Goal: Find contact information: Find contact information

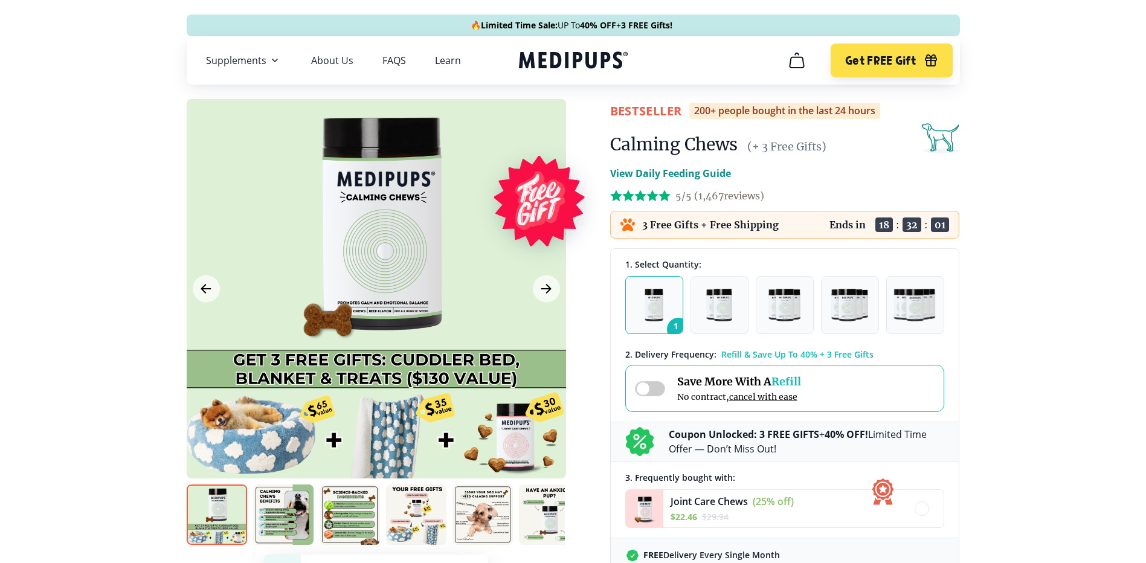
click at [799, 64] on icon "cart" at bounding box center [796, 60] width 19 height 19
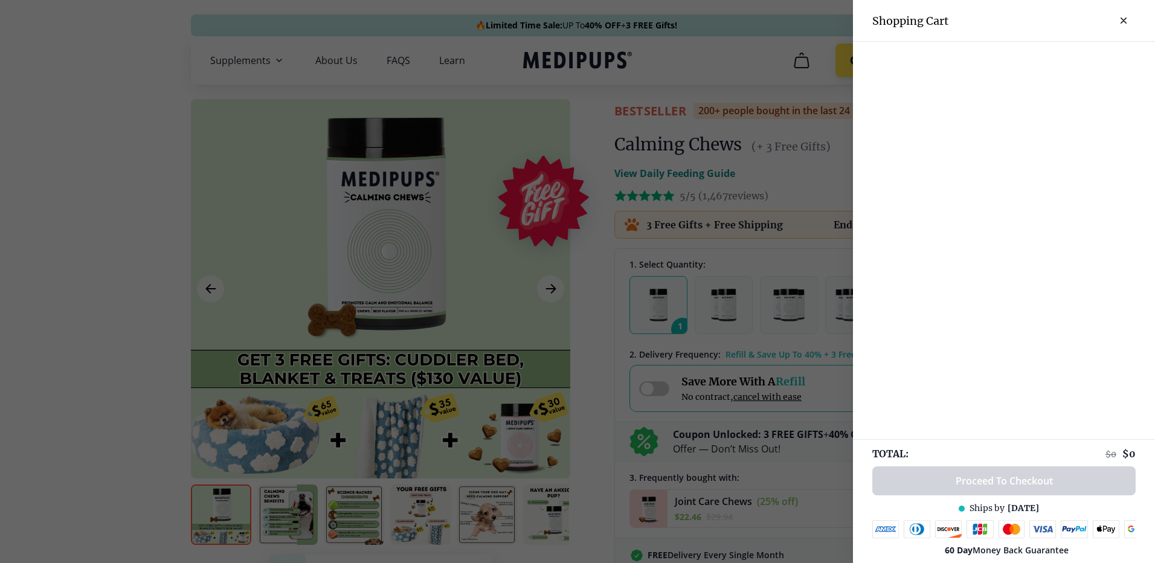
click at [797, 64] on div at bounding box center [577, 281] width 1155 height 563
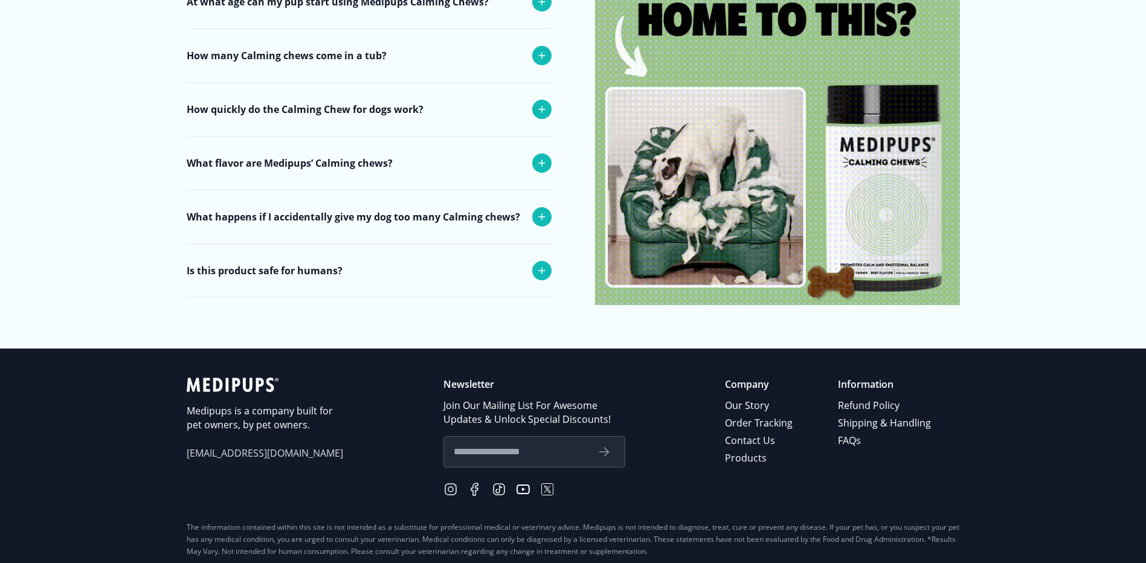
scroll to position [4893, 0]
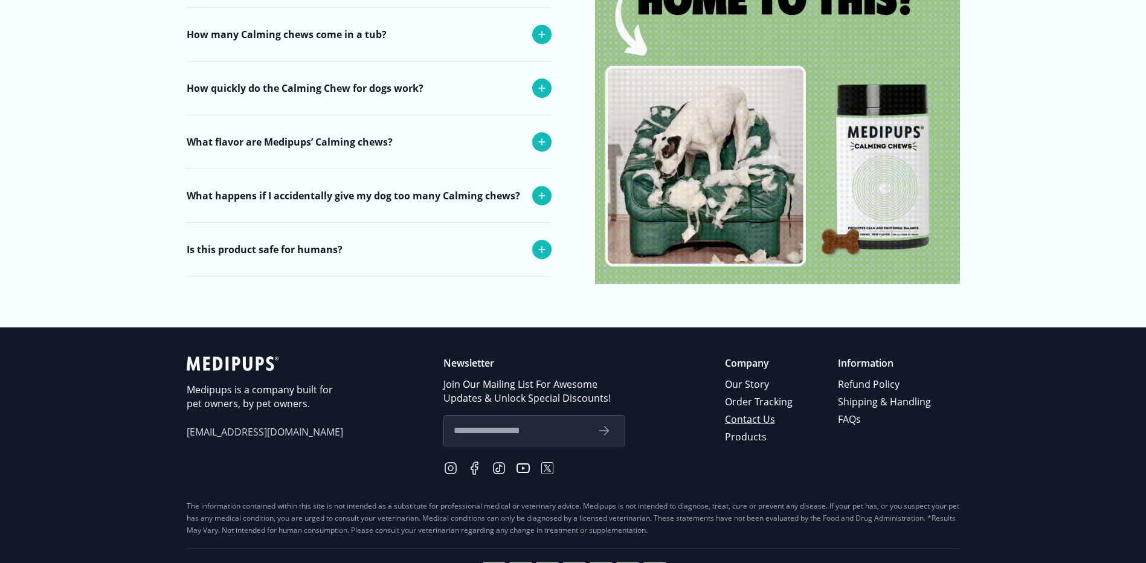
click at [754, 411] on link "Contact Us" at bounding box center [759, 420] width 69 height 18
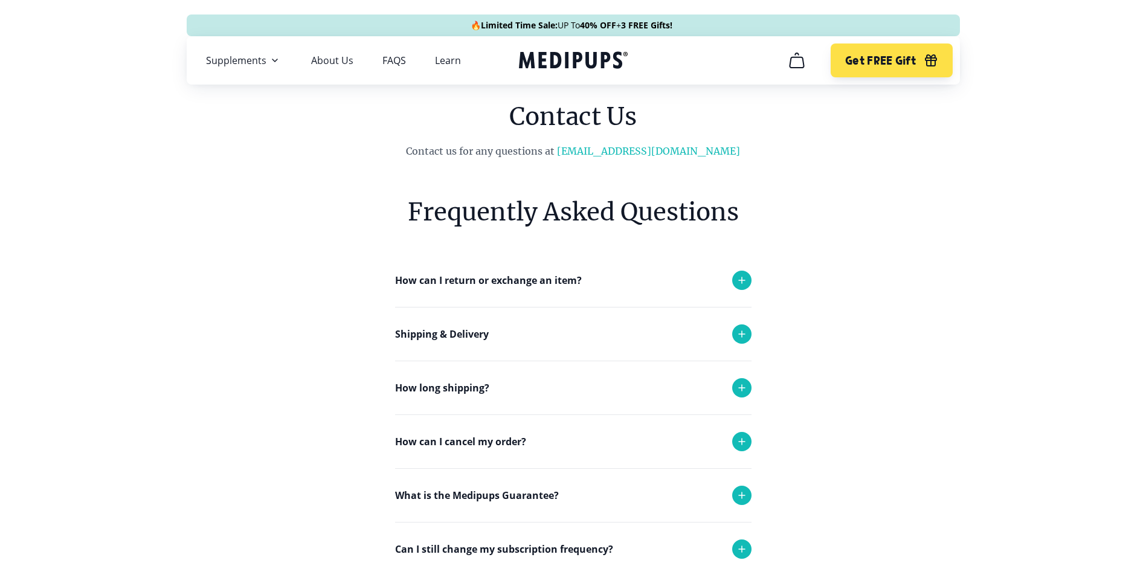
click at [742, 442] on icon at bounding box center [742, 442] width 6 height 6
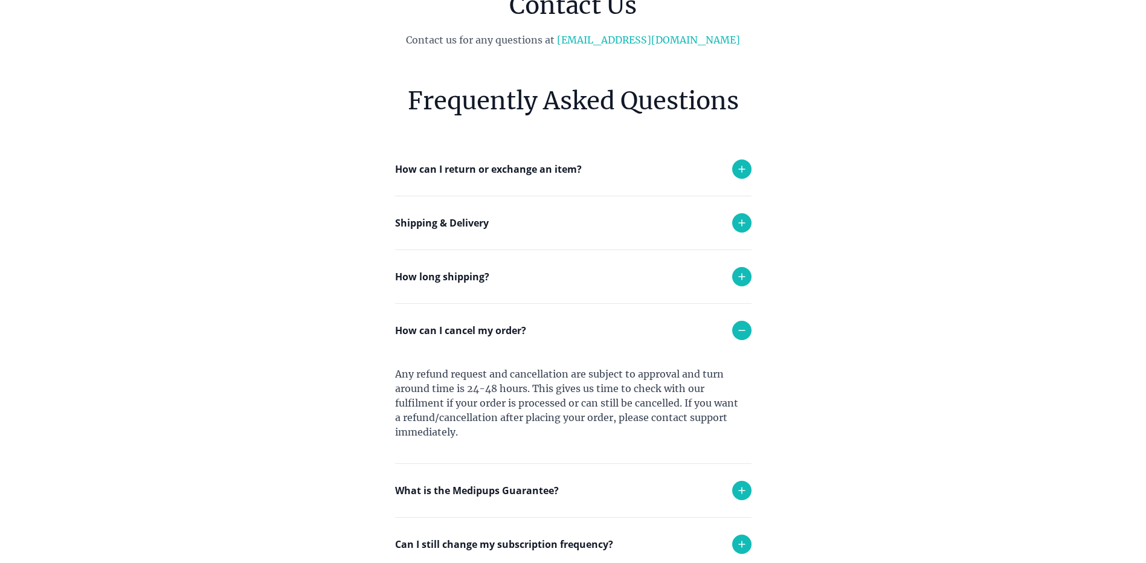
scroll to position [121, 0]
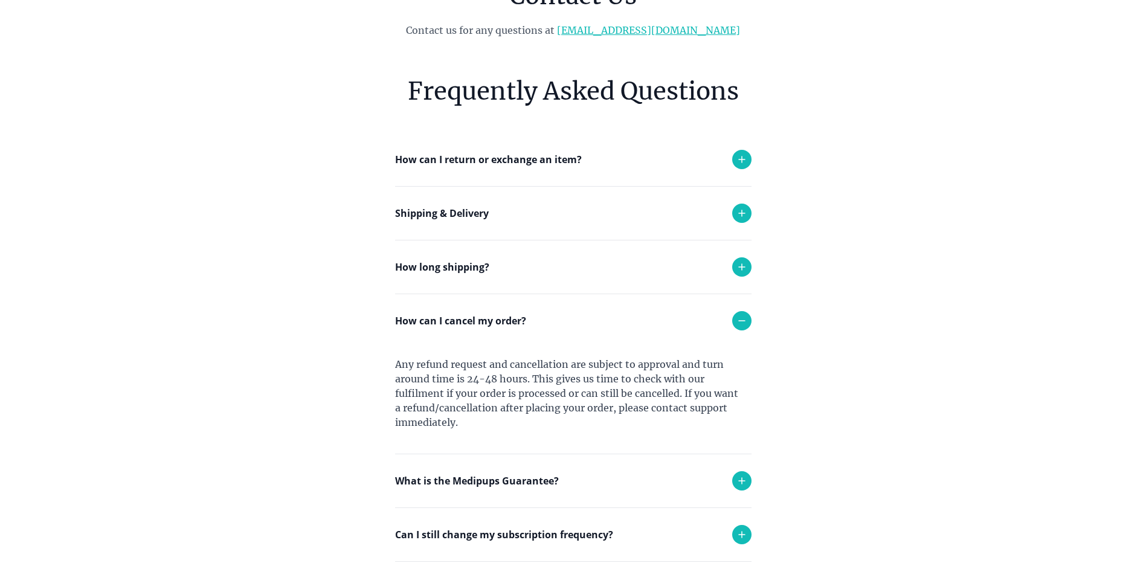
click at [637, 33] on link "[EMAIL_ADDRESS][DOMAIN_NAME]" at bounding box center [648, 30] width 183 height 12
click at [630, 30] on link "[EMAIL_ADDRESS][DOMAIN_NAME]" at bounding box center [648, 30] width 183 height 12
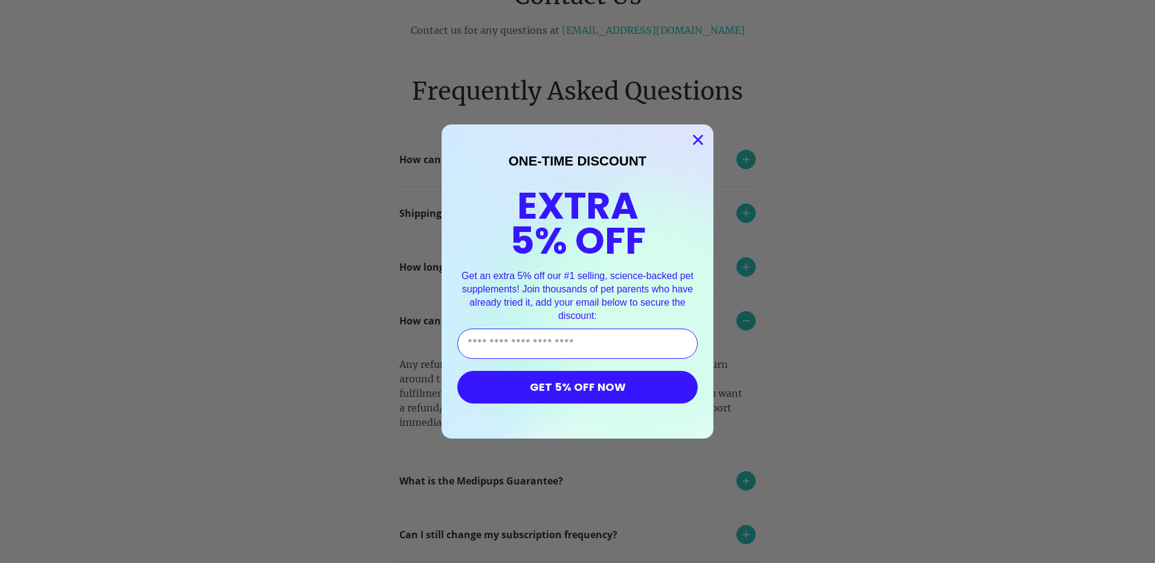
click at [693, 143] on circle "Close dialog" at bounding box center [698, 140] width 20 height 20
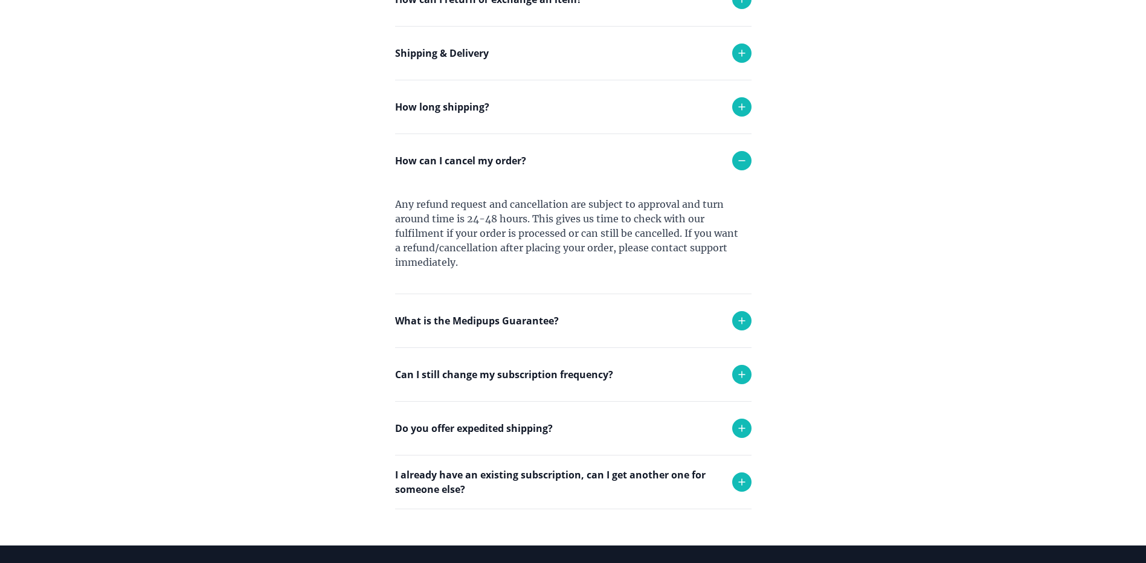
scroll to position [302, 0]
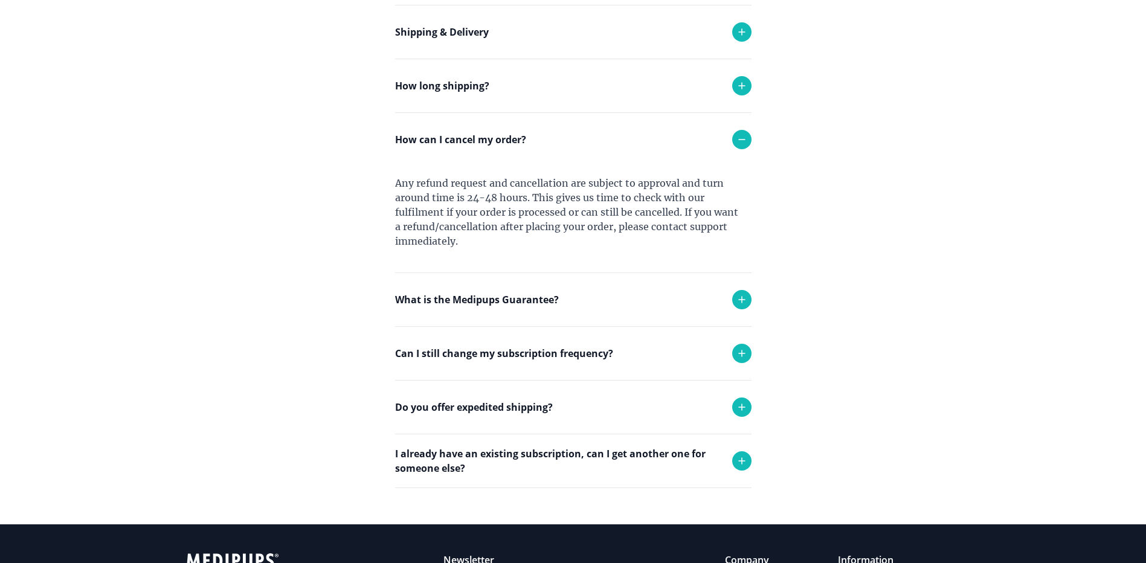
click at [741, 352] on icon at bounding box center [742, 353] width 14 height 14
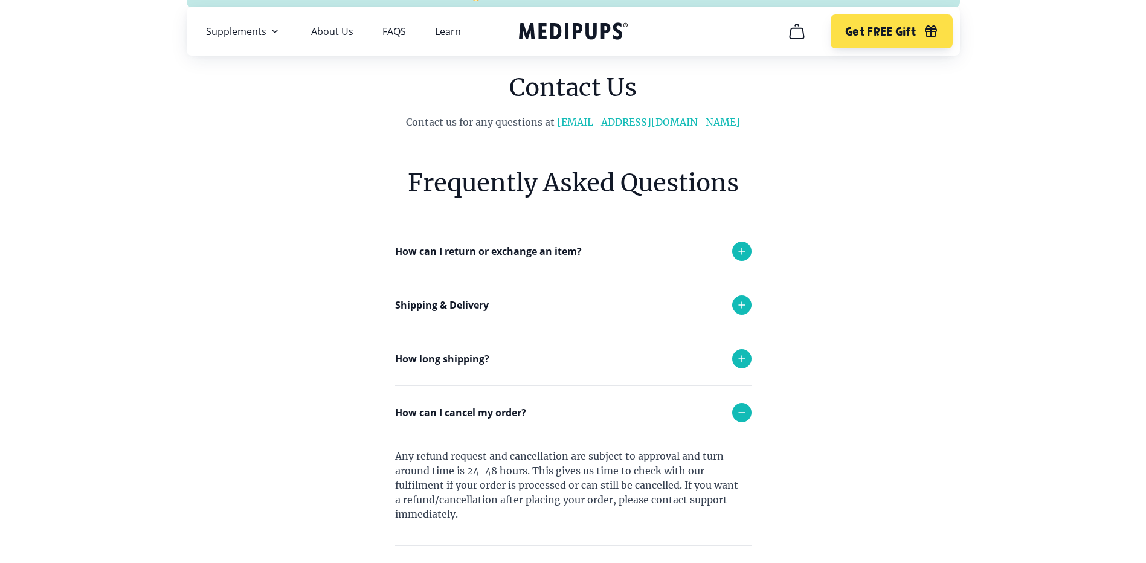
scroll to position [0, 0]
